Goal: Transaction & Acquisition: Purchase product/service

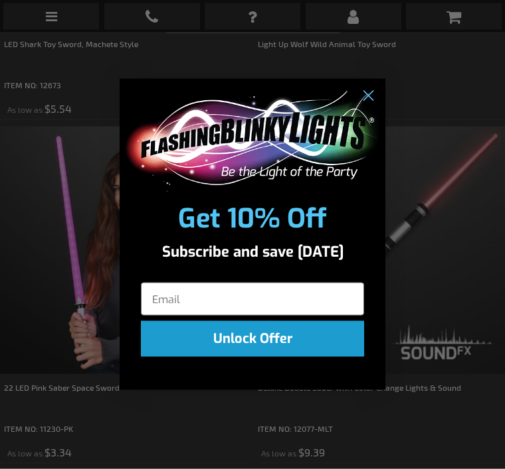
scroll to position [1207, 0]
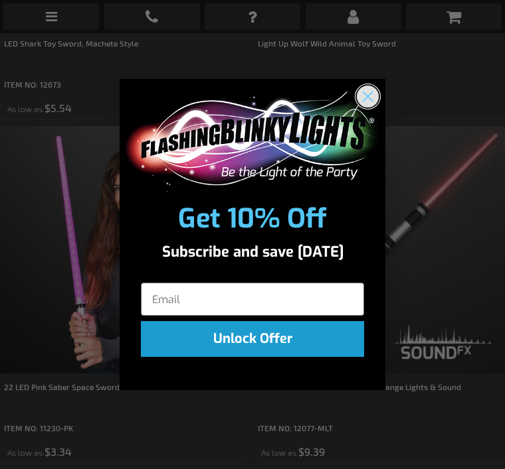
click at [368, 108] on circle "Close dialog" at bounding box center [368, 97] width 22 height 22
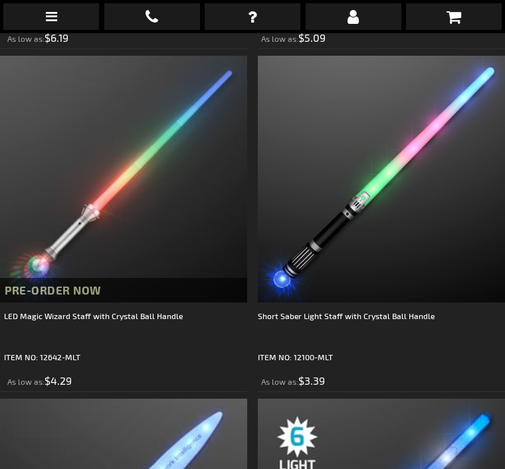
scroll to position [1964, 0]
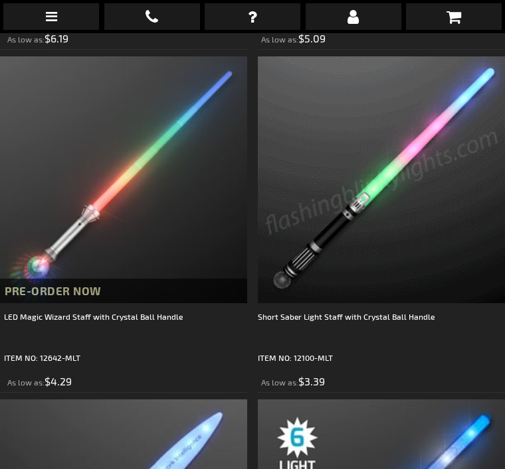
click at [390, 246] on img at bounding box center [381, 179] width 247 height 247
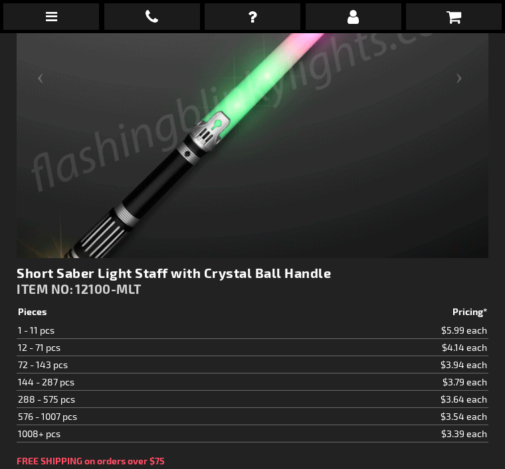
scroll to position [364, 0]
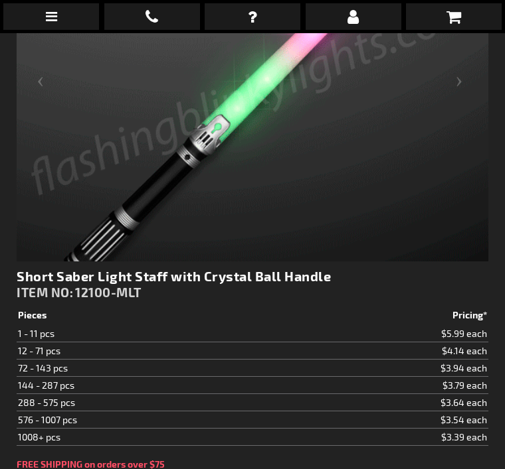
click at [60, 331] on td "1 - 11 pcs" at bounding box center [148, 333] width 262 height 17
click at [41, 329] on td "1 - 11 pcs" at bounding box center [148, 333] width 262 height 17
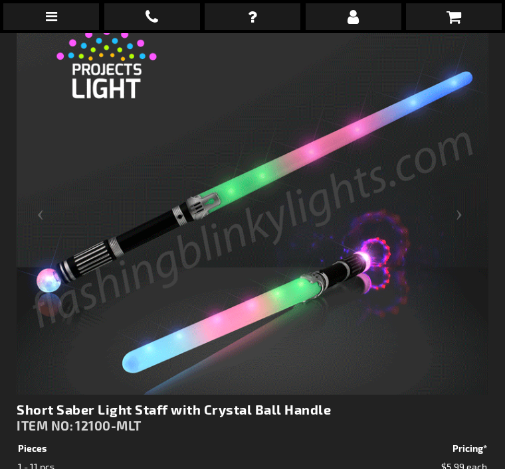
scroll to position [230, 0]
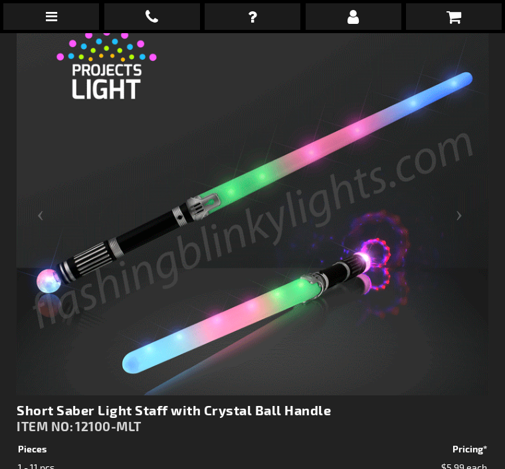
click at [349, 325] on img at bounding box center [252, 224] width 471 height 471
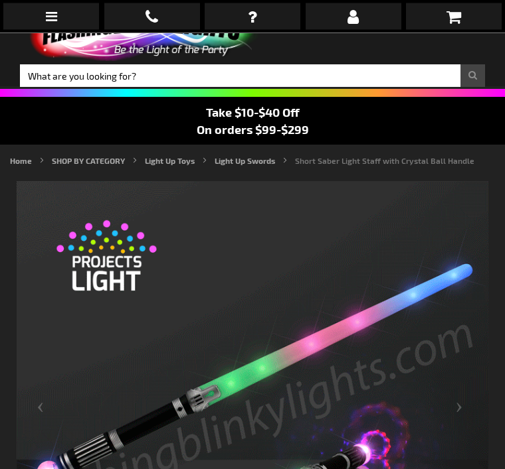
scroll to position [0, 0]
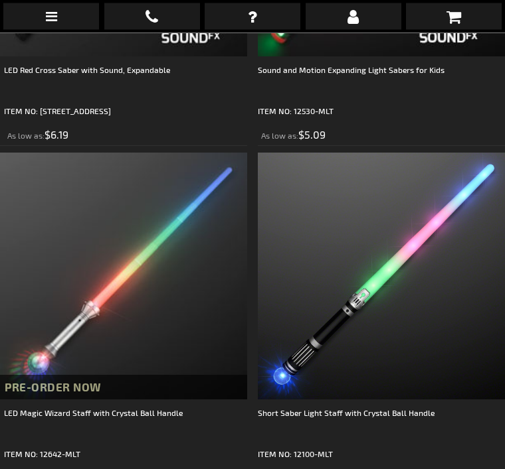
scroll to position [1868, 0]
click at [364, 353] on img at bounding box center [381, 276] width 247 height 247
